Goal: Register for event/course

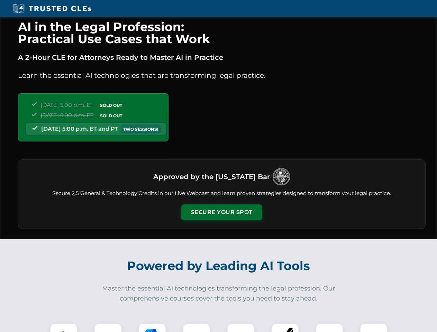
click at [222, 213] on button "Secure Your Spot" at bounding box center [221, 213] width 81 height 16
click at [64, 328] on img at bounding box center [64, 337] width 20 height 20
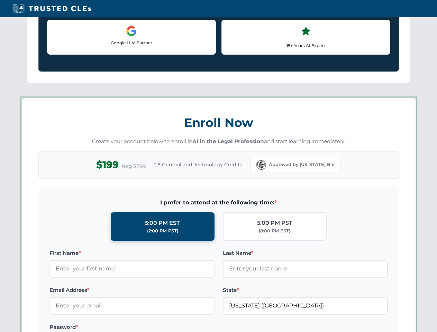
click at [152, 328] on label "Password *" at bounding box center [132, 327] width 165 height 8
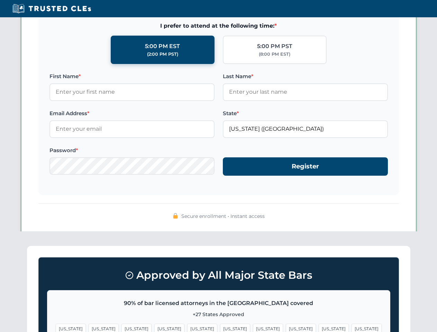
click at [319, 328] on span "[US_STATE]" at bounding box center [334, 329] width 30 height 10
